Goal: Information Seeking & Learning: Learn about a topic

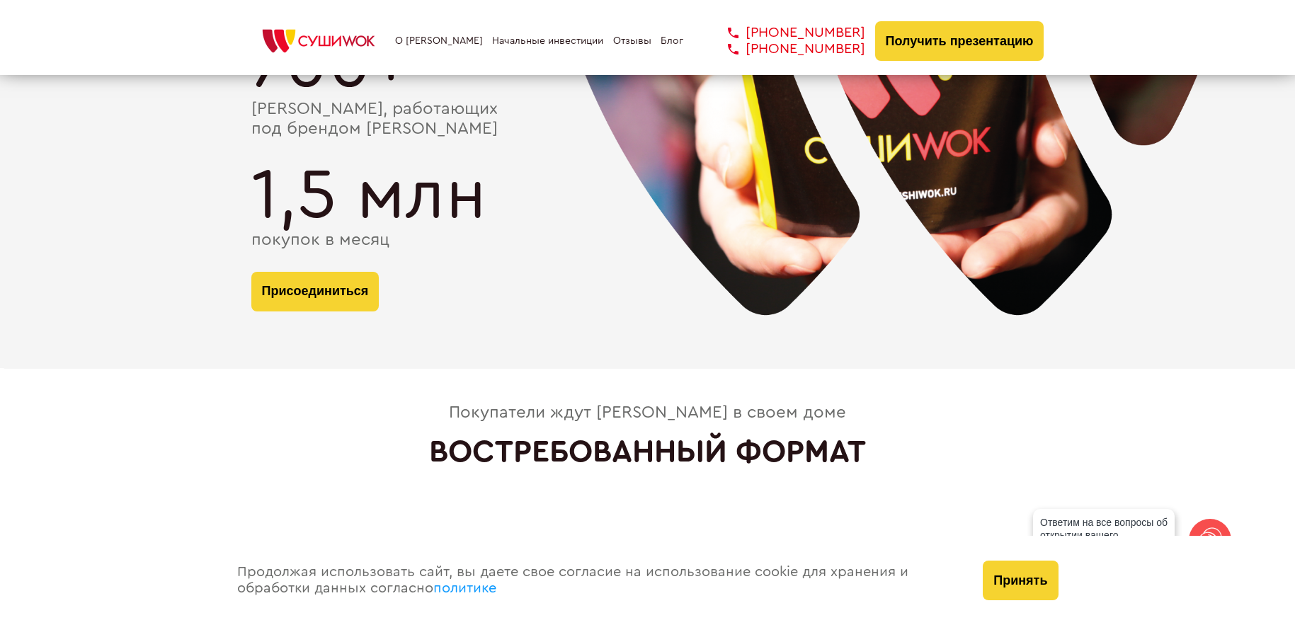
scroll to position [2820, 0]
